Goal: Entertainment & Leisure: Consume media (video, audio)

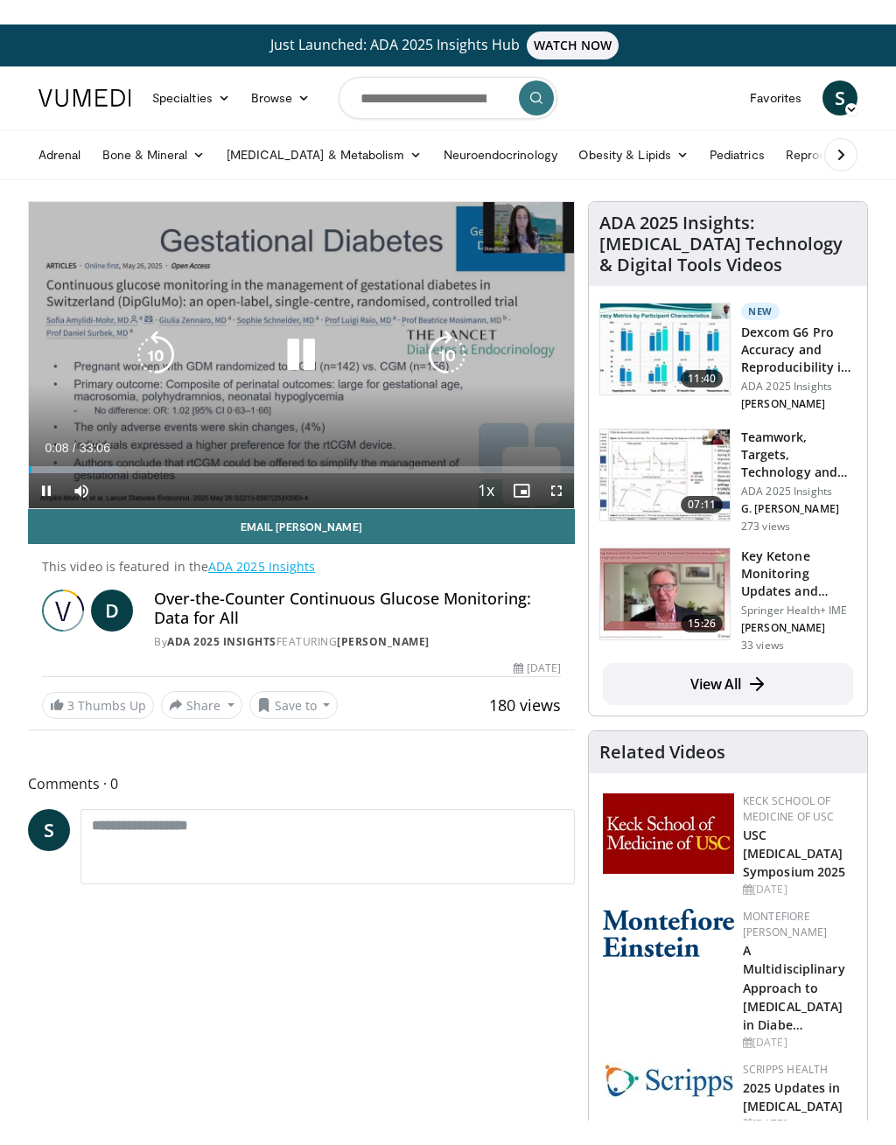
scroll to position [21, 0]
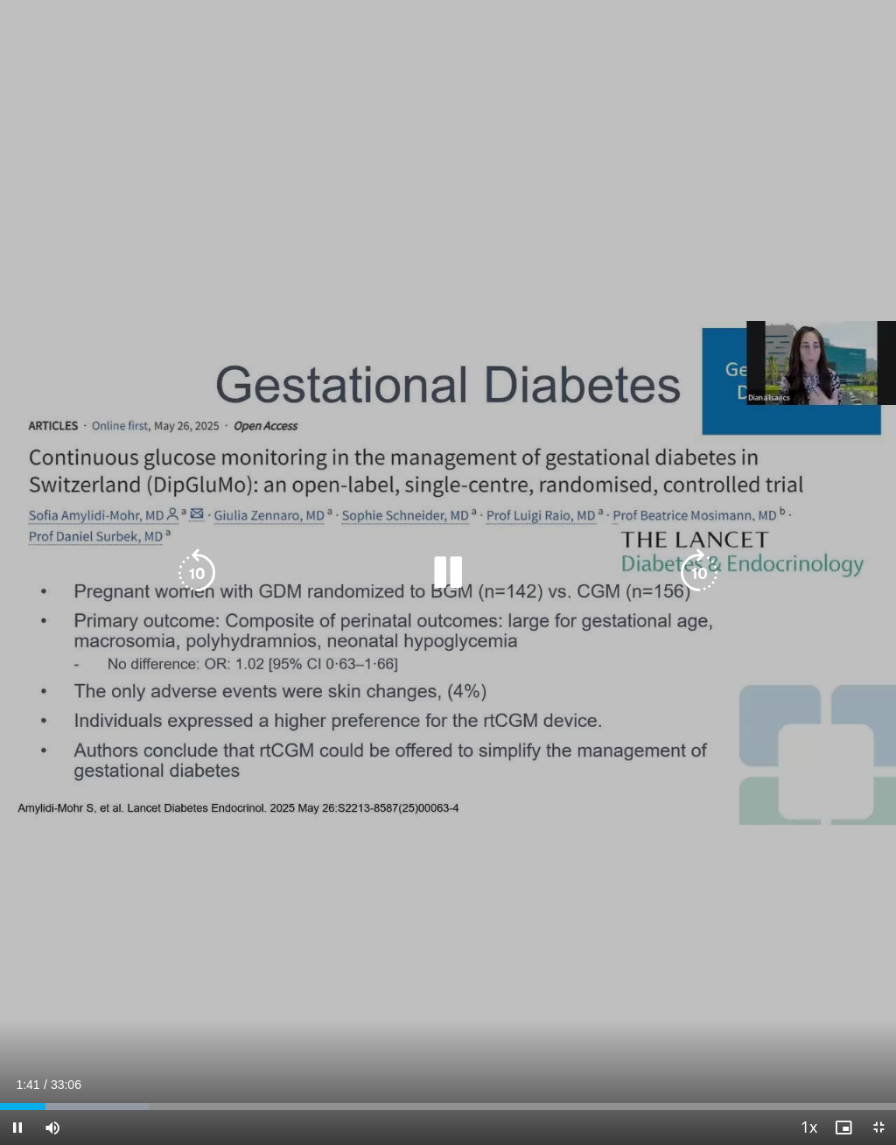
click at [95, 1089] on div "Current Time 1:41 / Duration 33:06" at bounding box center [448, 1085] width 896 height 16
click at [66, 1096] on div "Loaded : 16.61%" at bounding box center [448, 1102] width 896 height 17
click at [98, 1096] on div "Loaded : 34.73%" at bounding box center [448, 1102] width 896 height 17
click at [198, 1096] on div "Progress Bar" at bounding box center [200, 1106] width 242 height 7
click at [232, 1096] on div "Progress Bar" at bounding box center [228, 1106] width 239 height 7
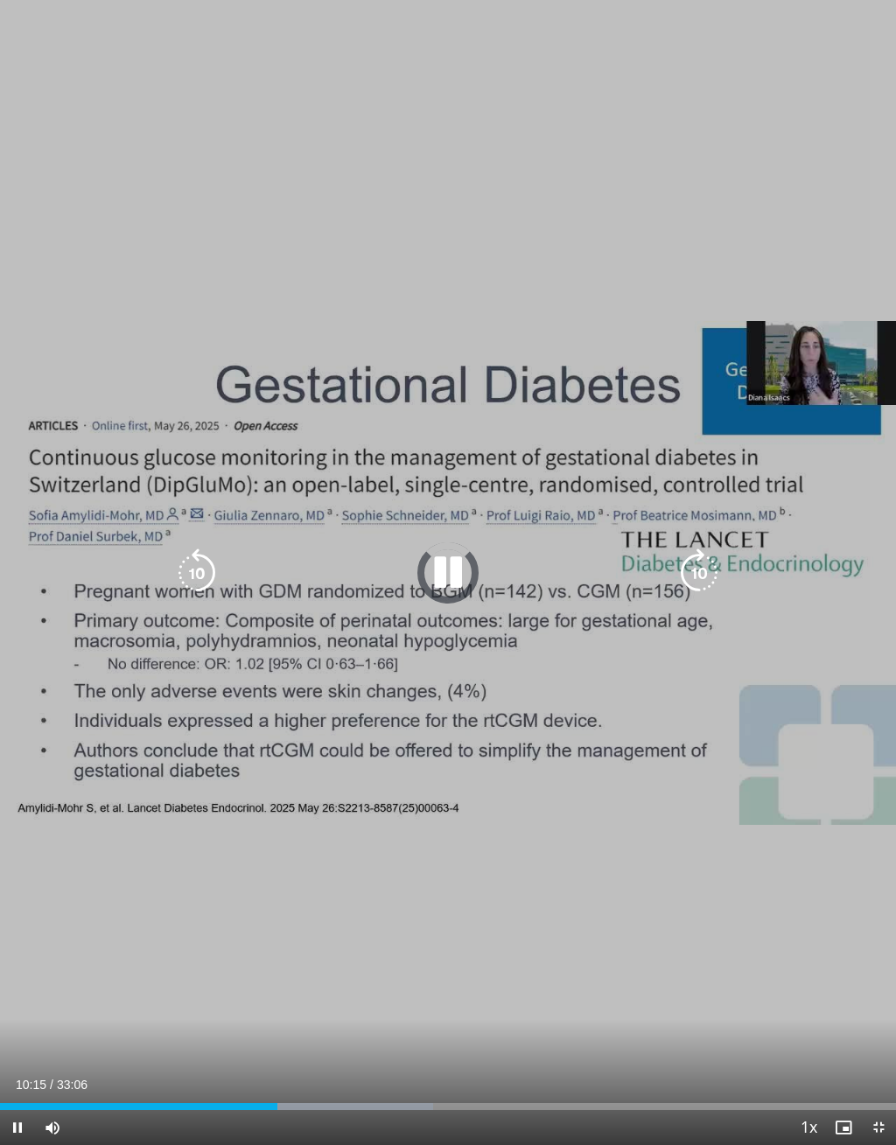
click at [278, 1096] on div "Loaded : 48.31%" at bounding box center [448, 1102] width 896 height 17
click at [318, 1096] on div "Progress Bar" at bounding box center [358, 1106] width 222 height 7
click at [348, 1096] on div "Progress Bar" at bounding box center [401, 1106] width 226 height 7
click at [329, 1096] on div "Loaded : 61.40%" at bounding box center [275, 1106] width 550 height 7
click at [337, 1096] on div "Progress Bar" at bounding box center [386, 1106] width 120 height 7
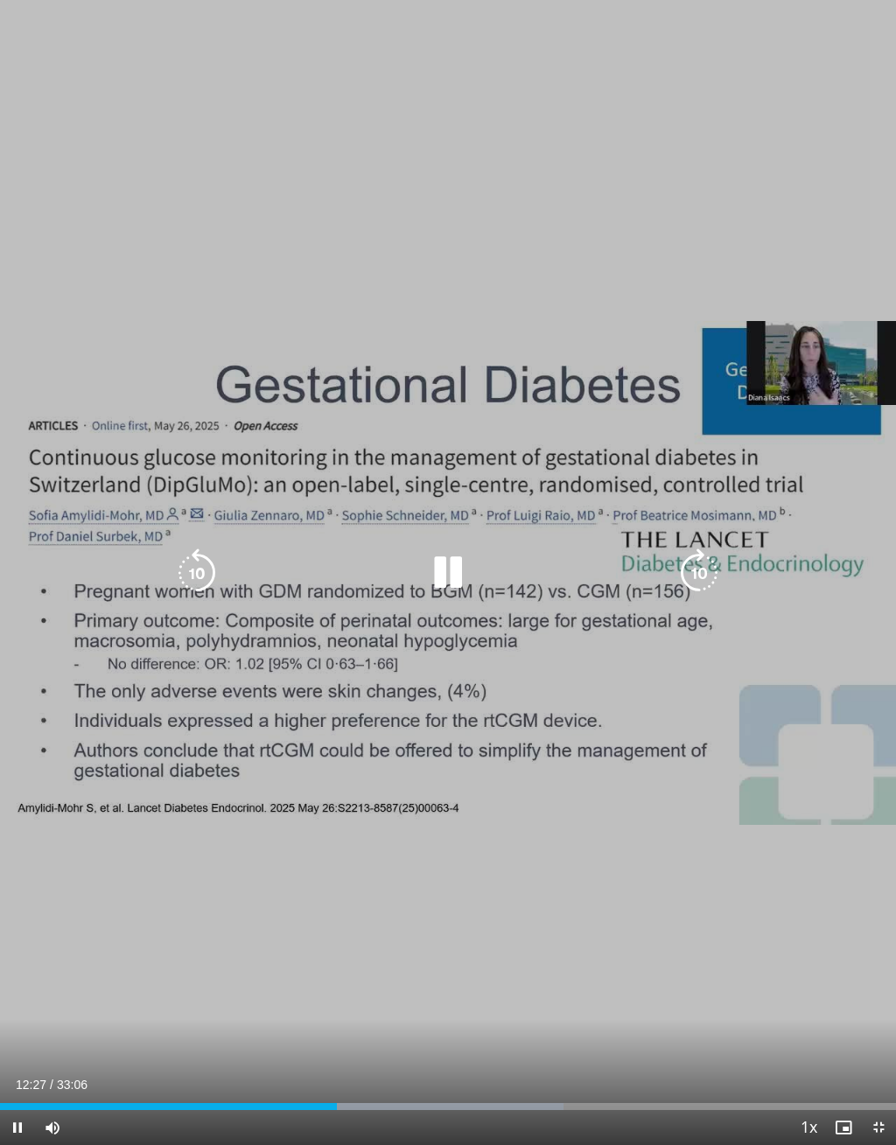
click at [340, 1096] on div "Progress Bar" at bounding box center [444, 1106] width 237 height 7
click at [346, 1096] on div "Progress Bar" at bounding box center [447, 1106] width 242 height 7
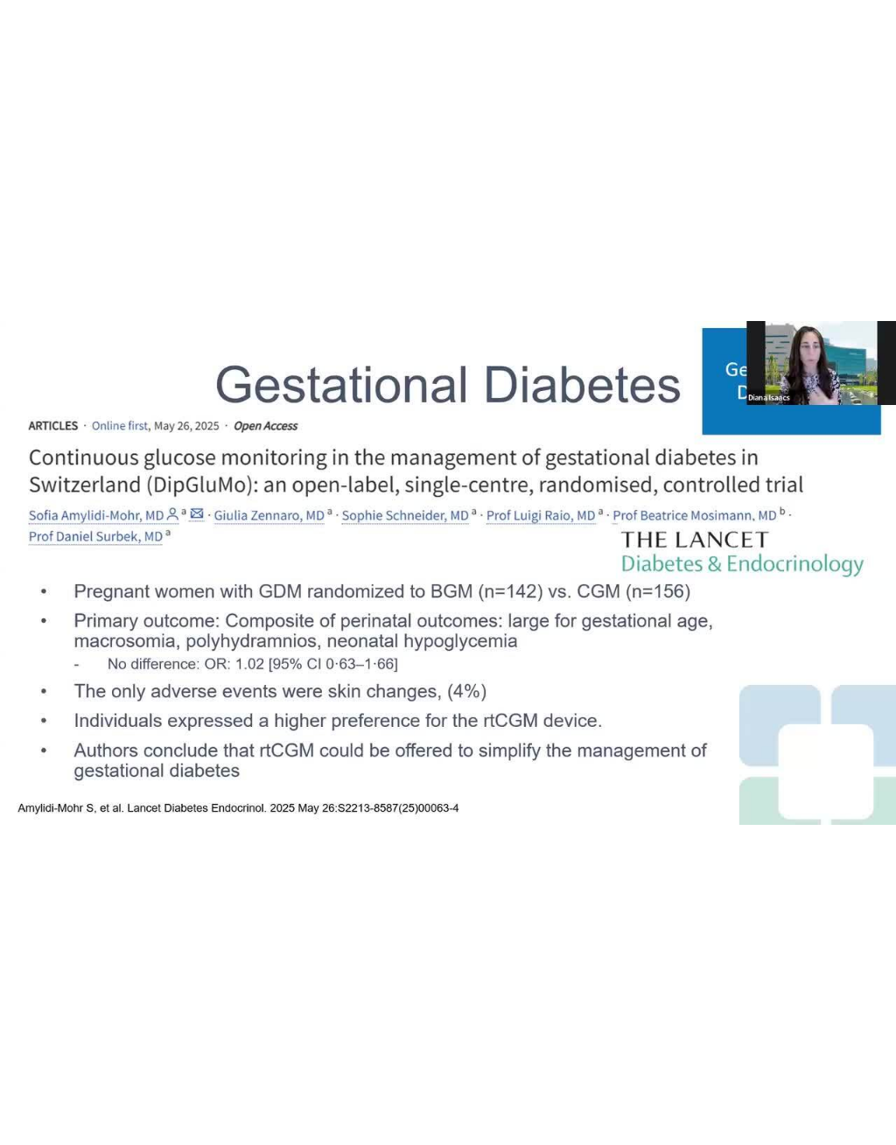
click at [179, 953] on div "10 seconds Tap to unmute" at bounding box center [448, 572] width 896 height 1145
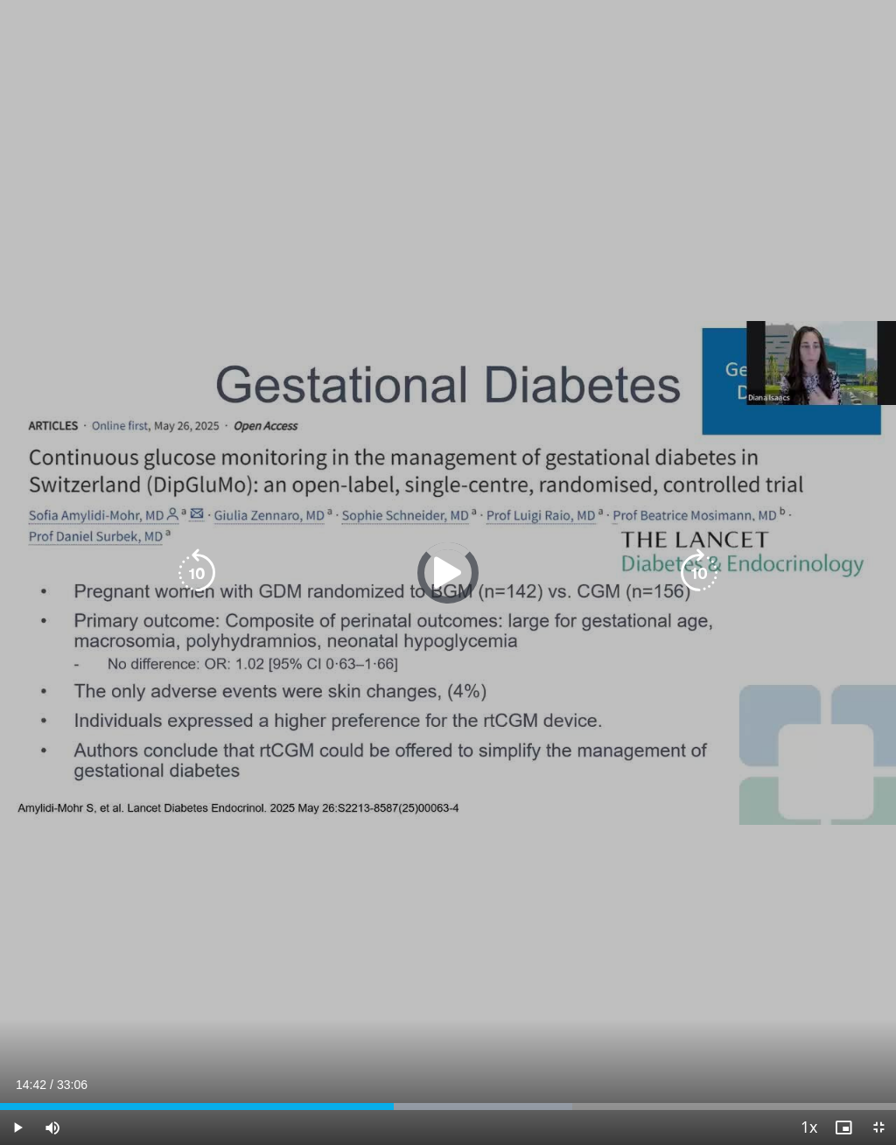
click at [399, 1096] on div "Progress Bar" at bounding box center [453, 1106] width 241 height 7
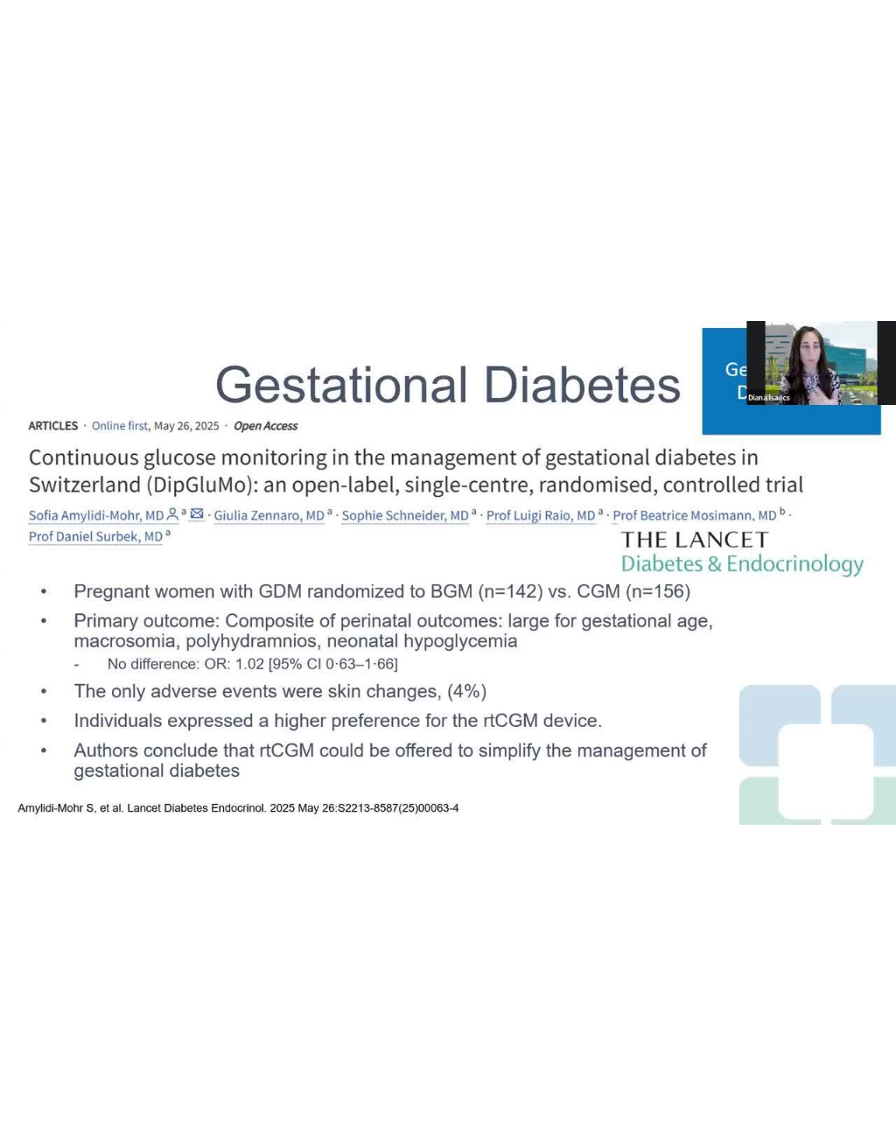
click at [387, 1025] on div "10 seconds Tap to unmute" at bounding box center [448, 572] width 896 height 1145
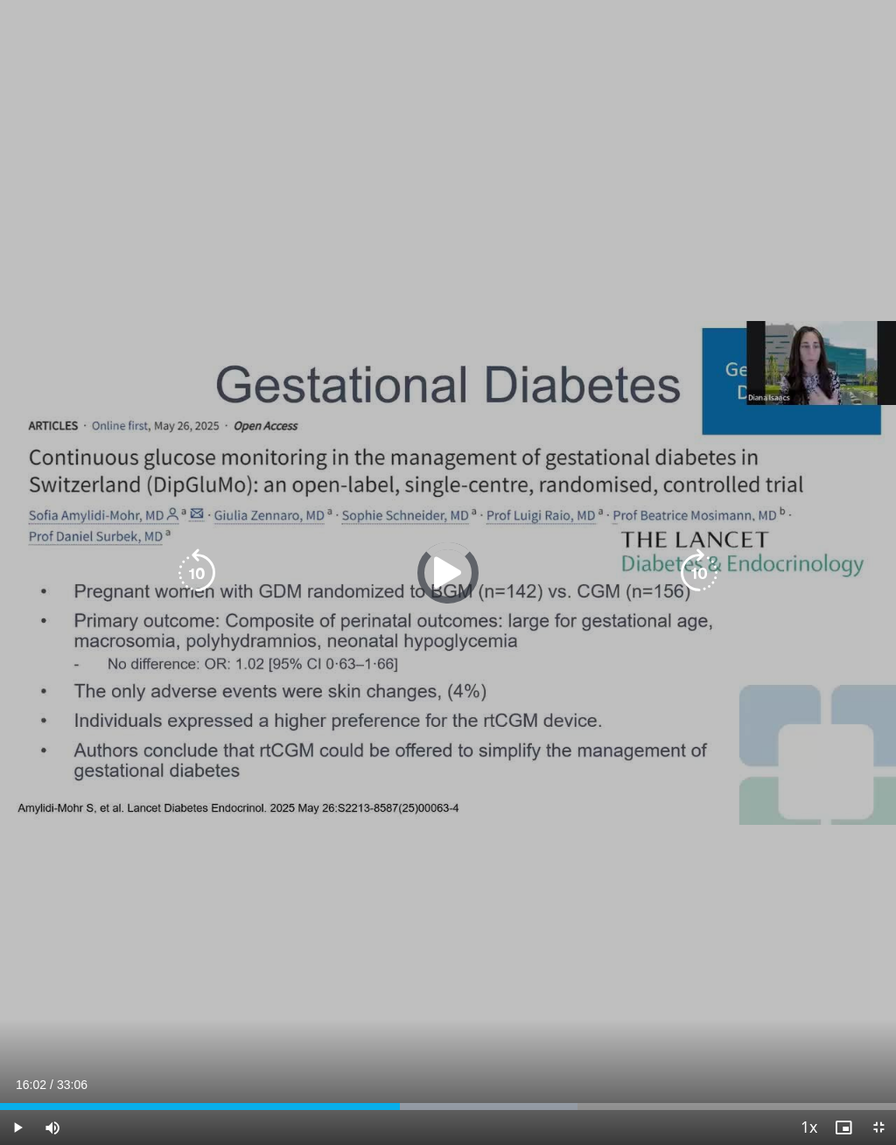
click at [400, 1096] on div "Progress Bar" at bounding box center [200, 1106] width 400 height 7
click at [479, 1096] on div "Progress Bar" at bounding box center [506, 1106] width 241 height 7
click at [501, 1096] on div "Progress Bar" at bounding box center [544, 1106] width 246 height 7
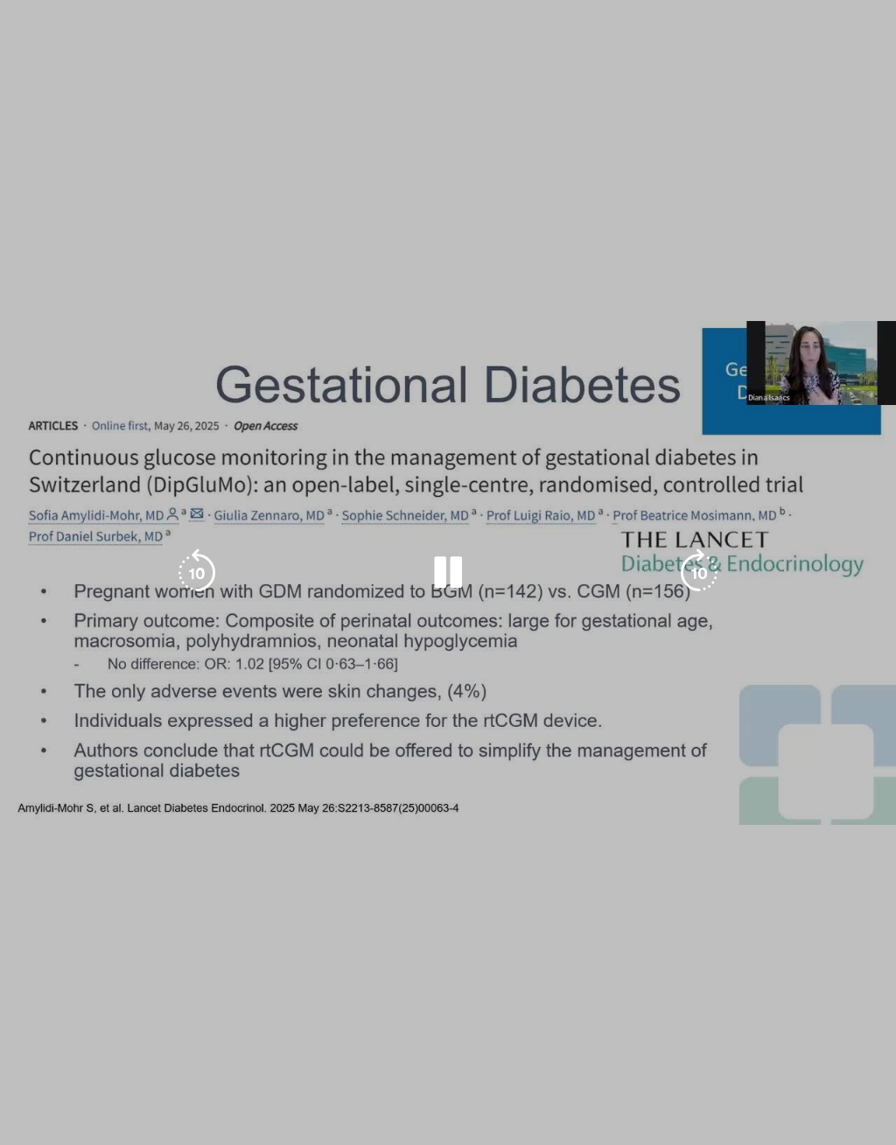
click at [487, 995] on div "10 seconds Tap to unmute" at bounding box center [448, 572] width 896 height 1145
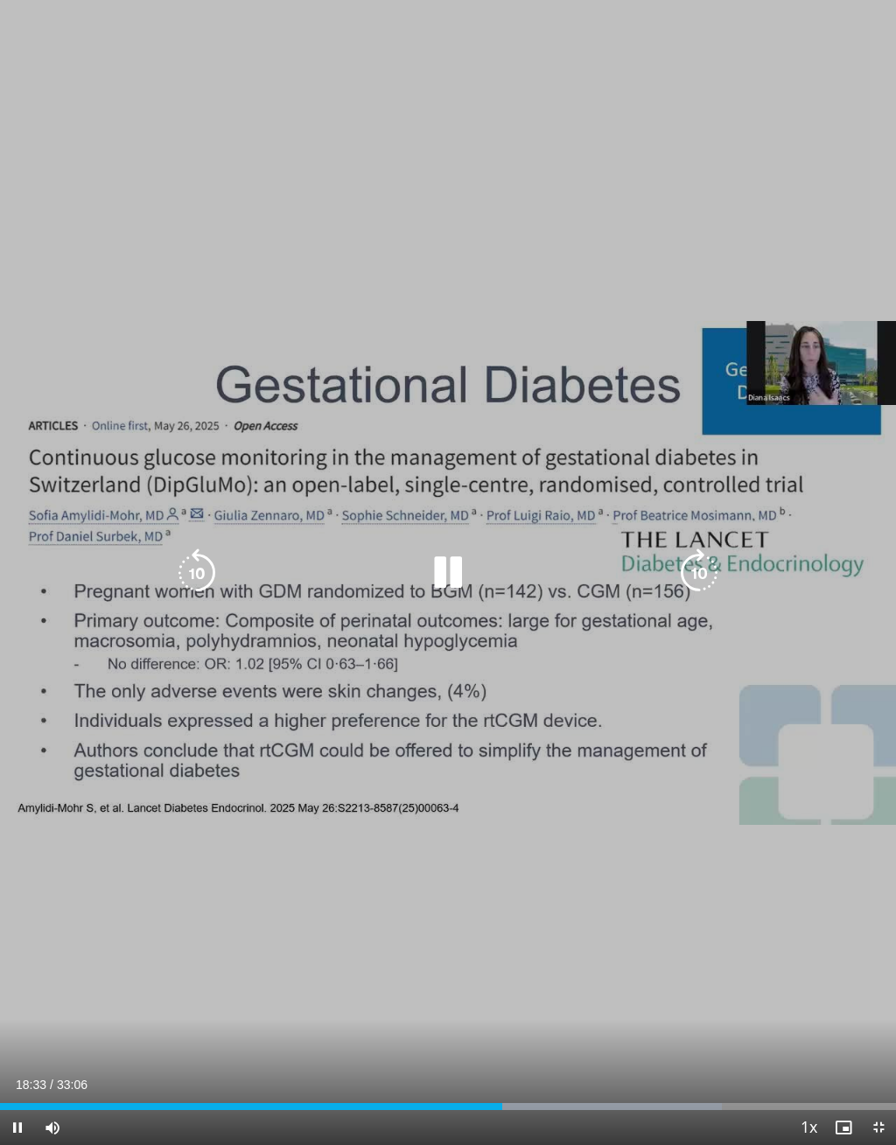
click at [525, 1096] on div "Progress Bar" at bounding box center [604, 1106] width 235 height 7
click at [560, 1096] on div "Progress Bar" at bounding box center [626, 1106] width 232 height 7
click at [608, 1096] on div "Progress Bar" at bounding box center [635, 1106] width 246 height 7
click at [653, 1096] on div "Loaded : 89.59%" at bounding box center [448, 1102] width 896 height 17
click at [695, 1096] on div "Loaded : 95.35%" at bounding box center [448, 1102] width 896 height 17
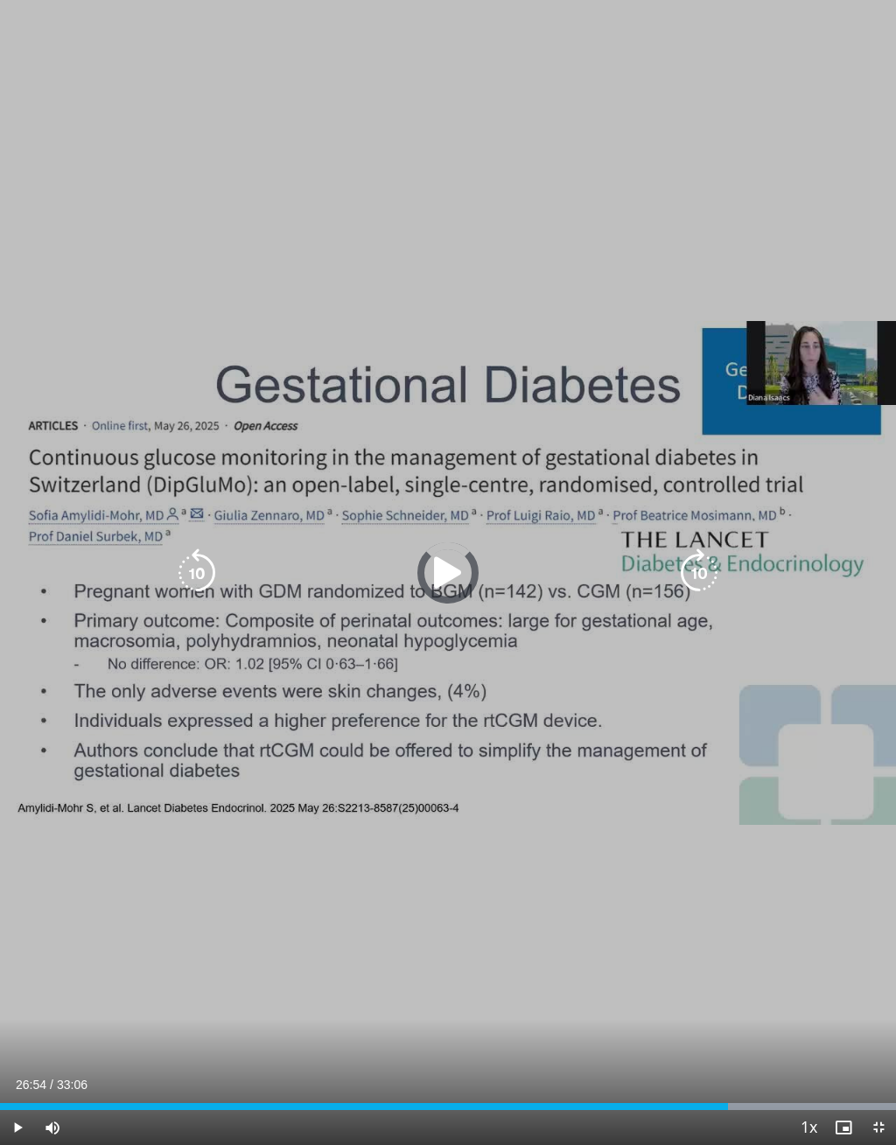
click at [729, 1096] on div "Progress Bar" at bounding box center [775, 1106] width 241 height 7
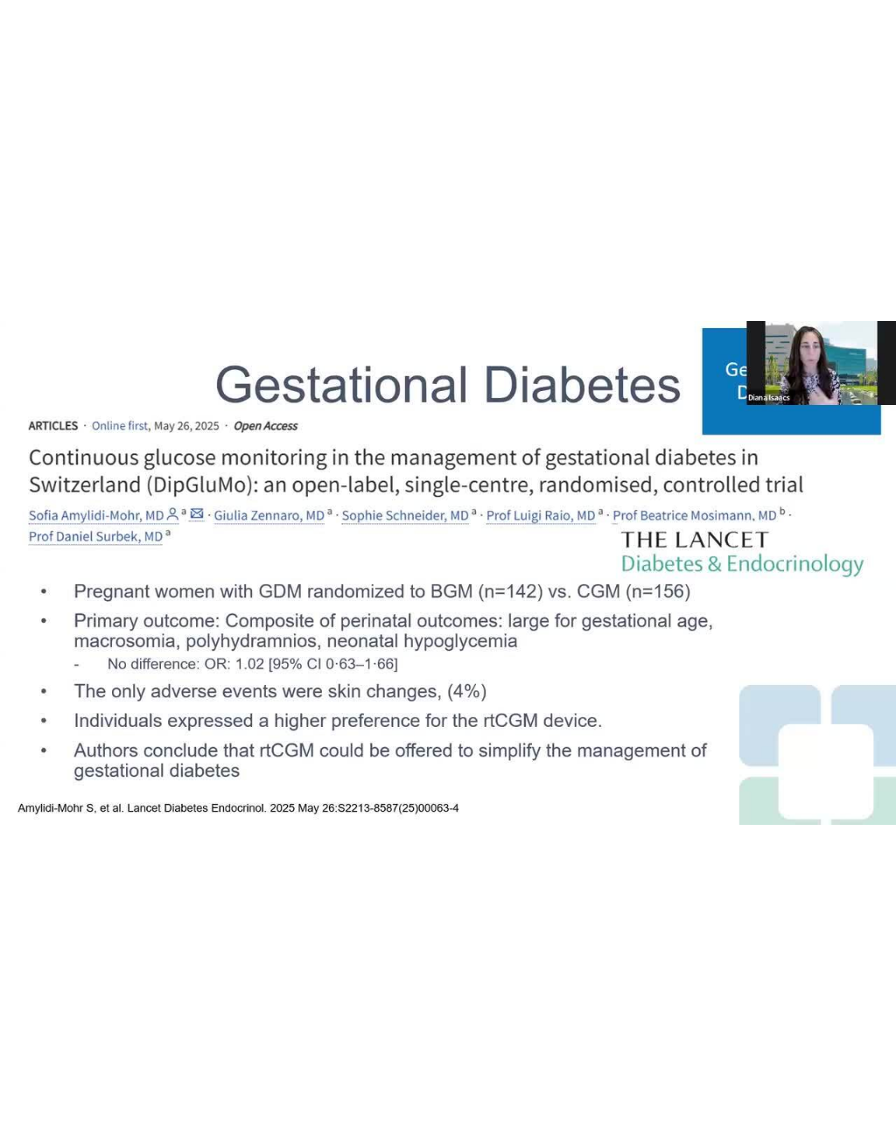
click at [723, 1054] on div "10 seconds Tap to unmute" at bounding box center [448, 572] width 896 height 1145
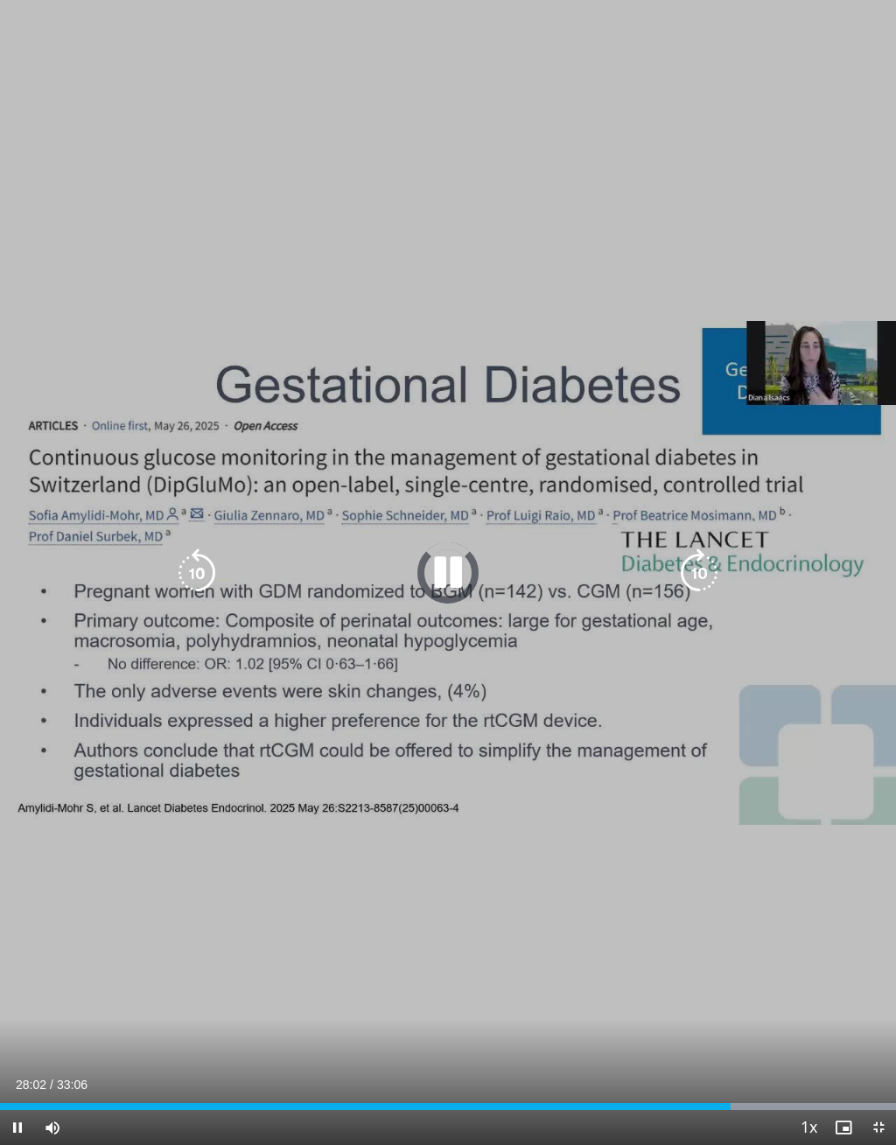
click at [760, 1095] on div "Loaded : 99.99%" at bounding box center [448, 1102] width 896 height 17
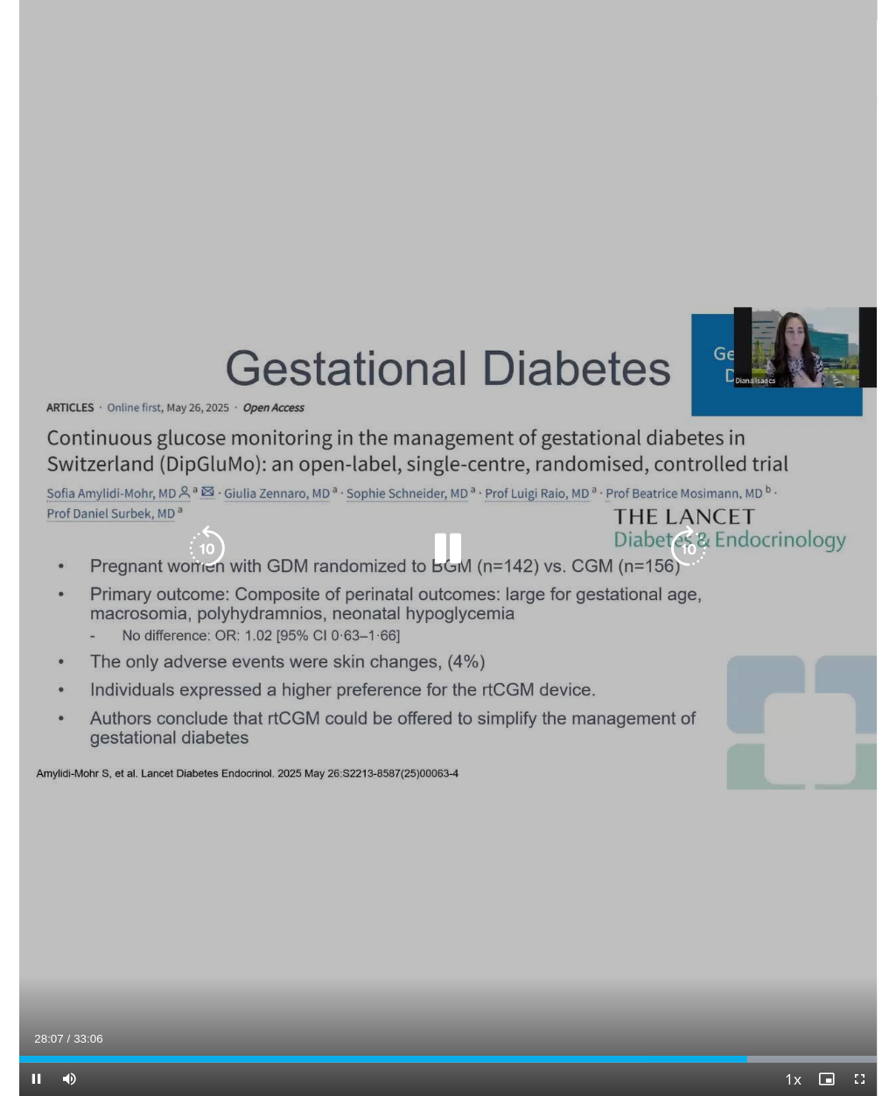
scroll to position [0, 0]
